Goal: Browse casually: Explore the website without a specific task or goal

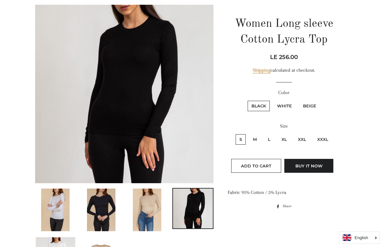
scroll to position [32, 0]
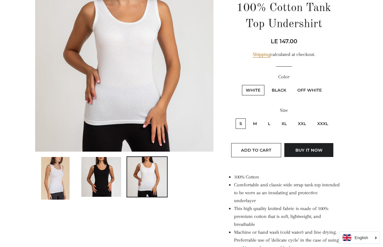
scroll to position [63, 0]
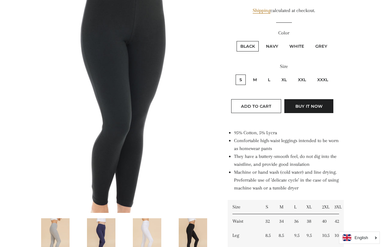
scroll to position [126, 0]
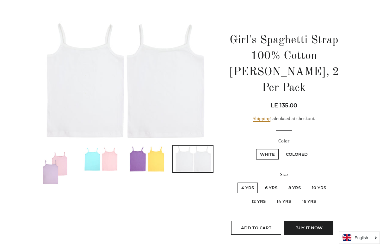
scroll to position [63, 0]
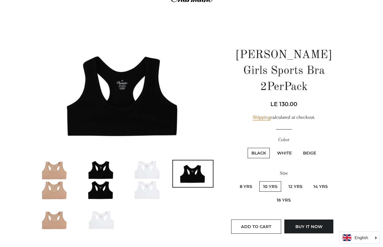
scroll to position [32, 0]
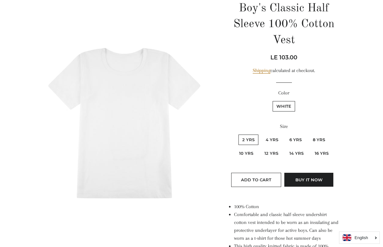
scroll to position [63, 0]
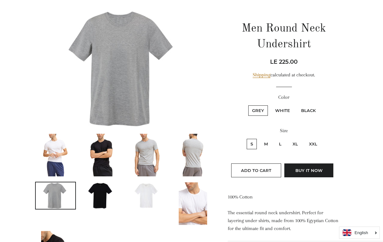
scroll to position [32, 0]
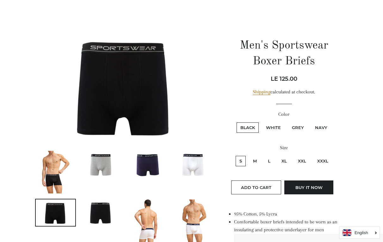
scroll to position [32, 0]
